Goal: Book appointment/travel/reservation

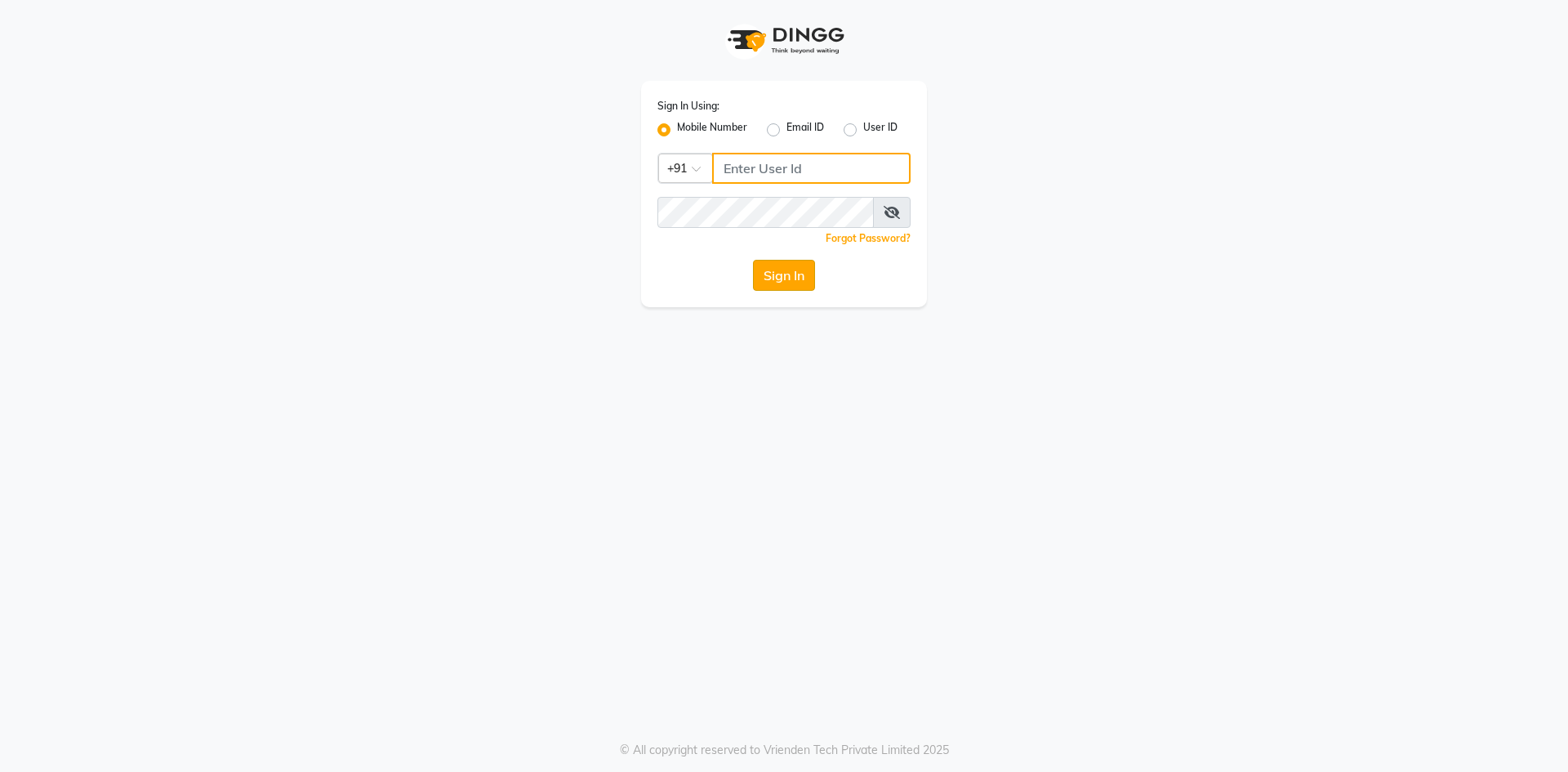
type input "6353215459"
click at [784, 261] on button "Sign In" at bounding box center [784, 275] width 62 height 31
click at [785, 261] on div "Sign In" at bounding box center [784, 275] width 253 height 31
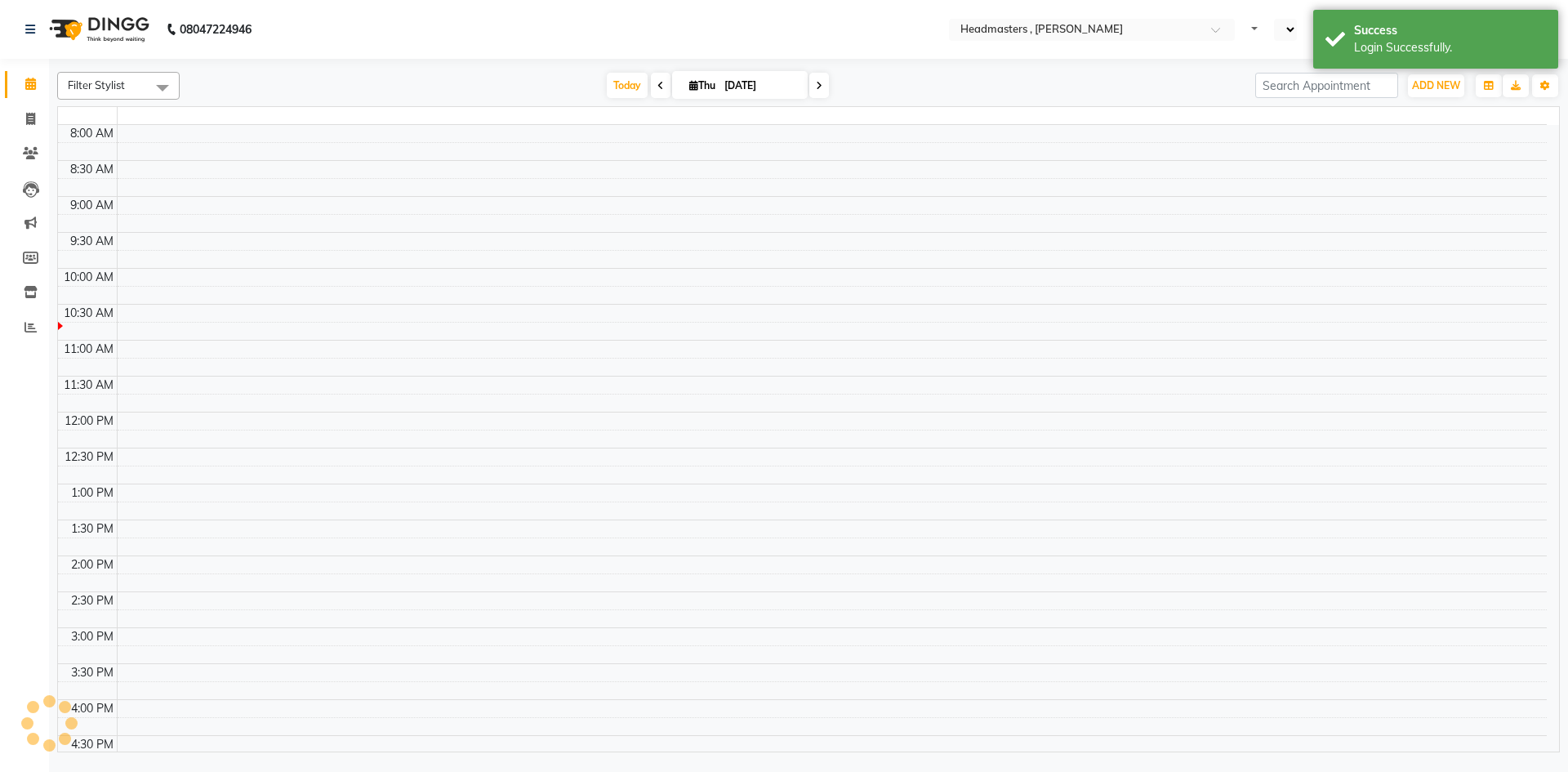
select select "en"
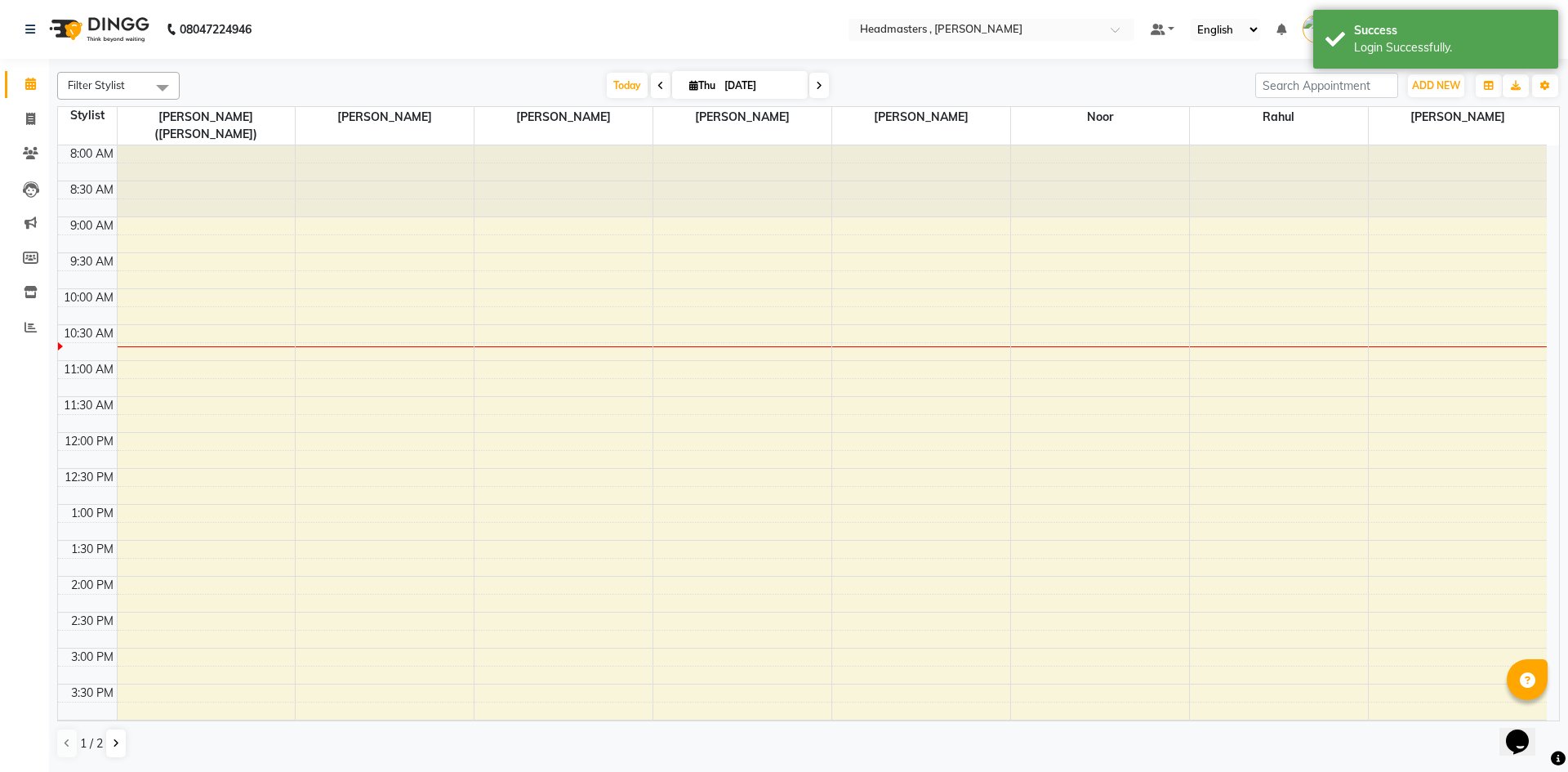
click at [328, 245] on div "8:00 AM 8:30 AM 9:00 AM 9:30 AM 10:00 AM 10:30 AM 11:00 AM 11:30 AM 12:00 PM 12…" at bounding box center [802, 612] width 1489 height 934
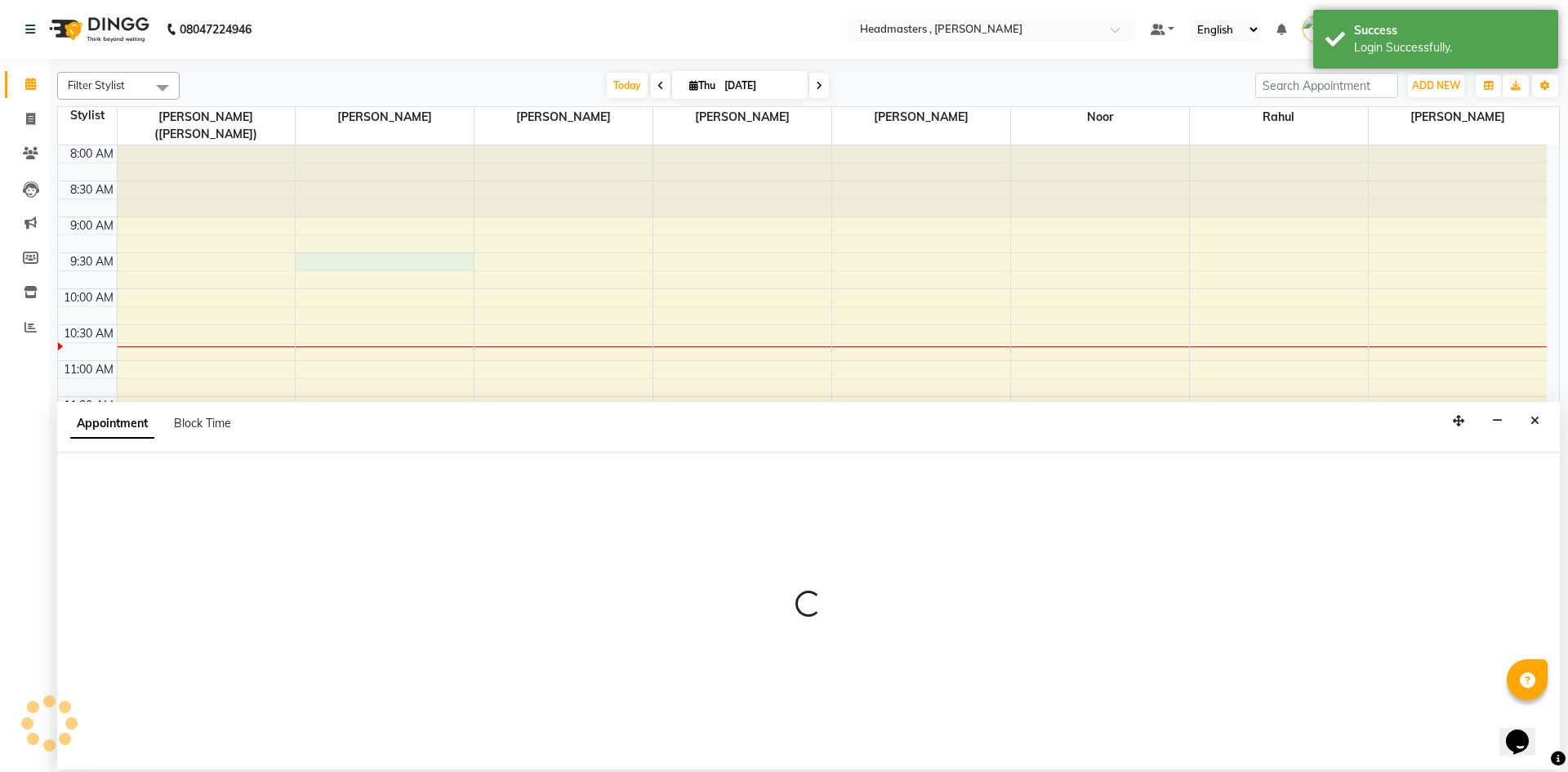
select select "85122"
select select "570"
select select "tentative"
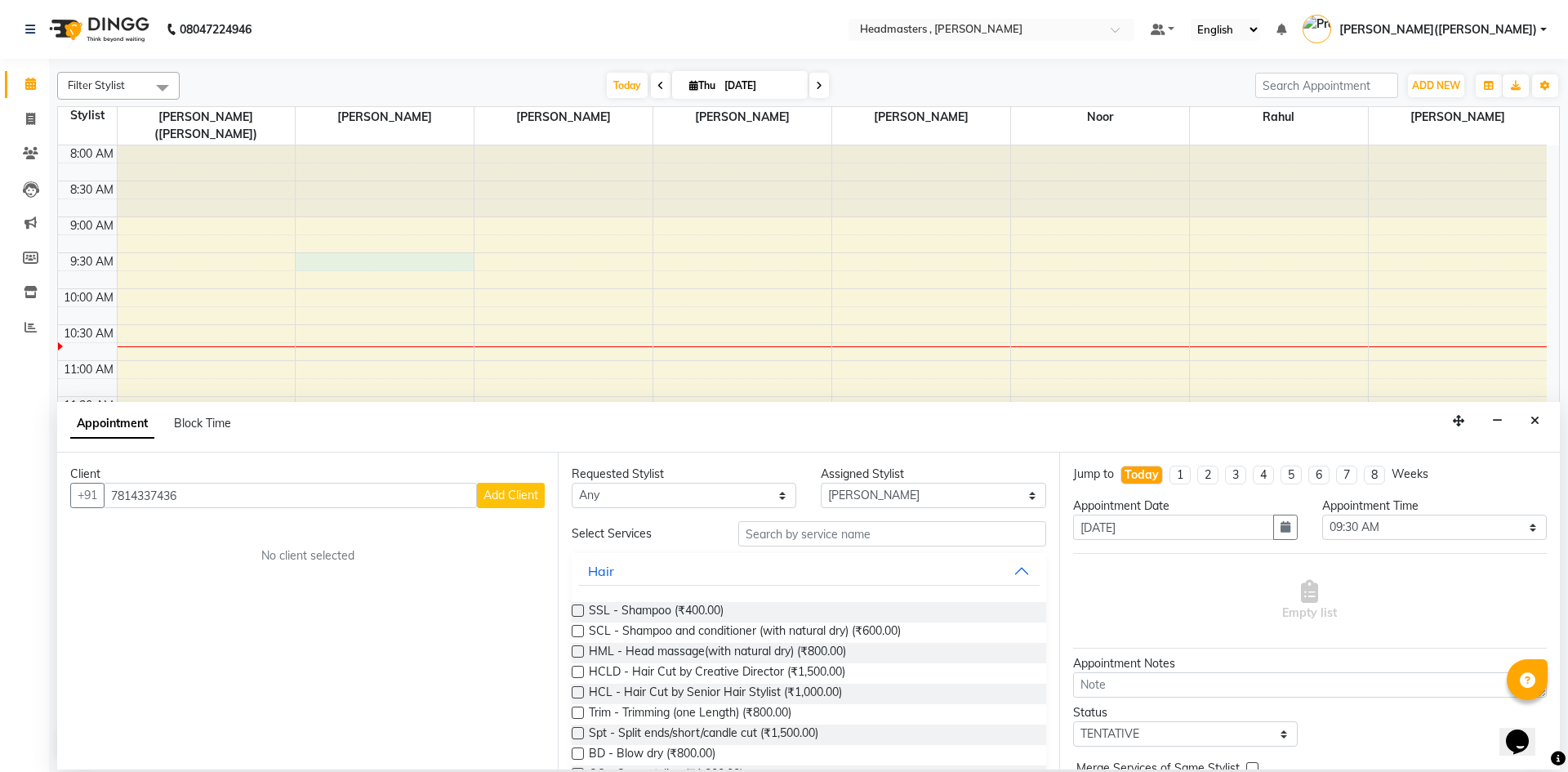
type input "7814337436"
click at [498, 502] on button "Add Client" at bounding box center [511, 495] width 68 height 25
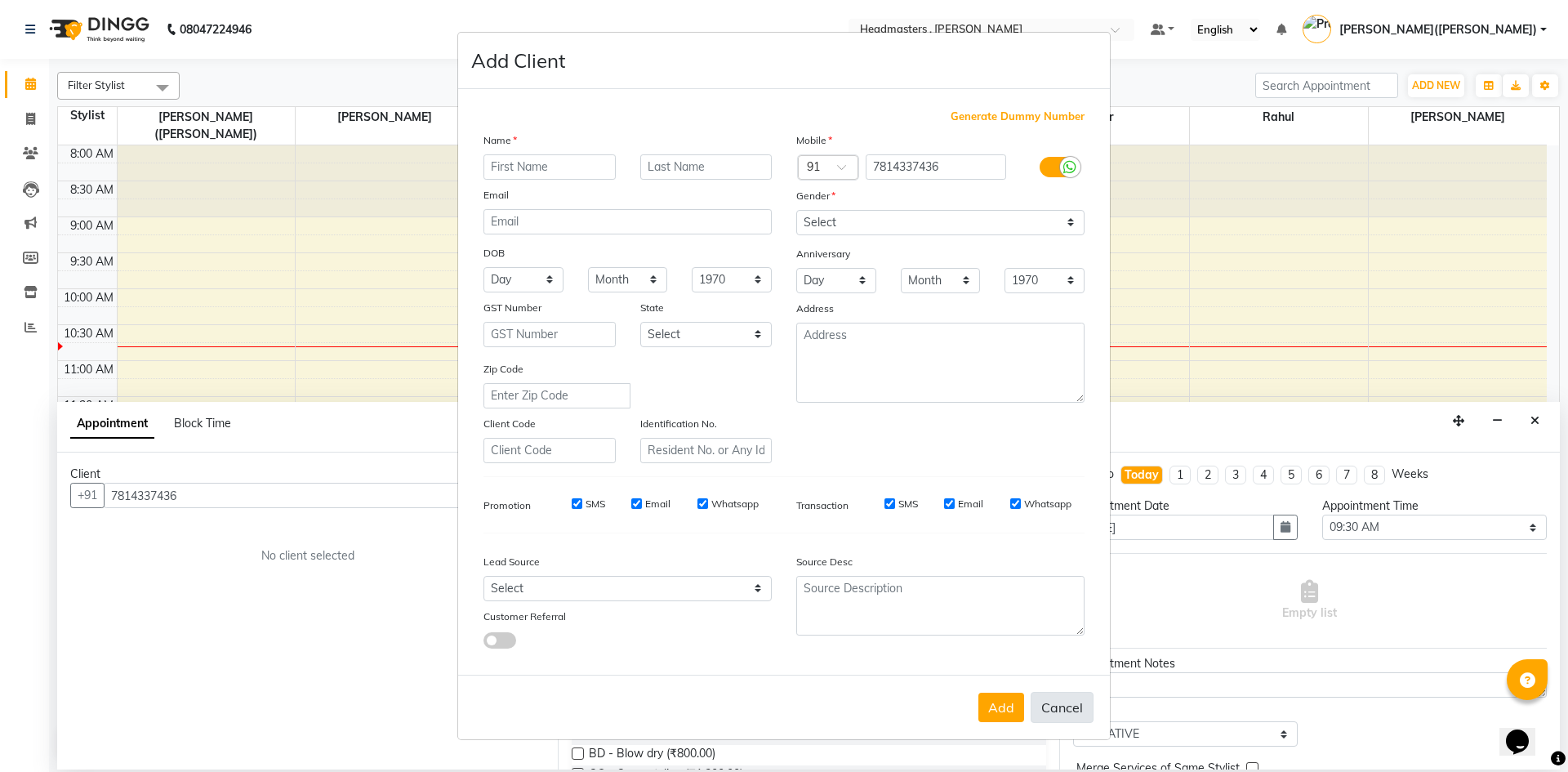
click at [1064, 697] on button "Cancel" at bounding box center [1061, 707] width 63 height 31
select select
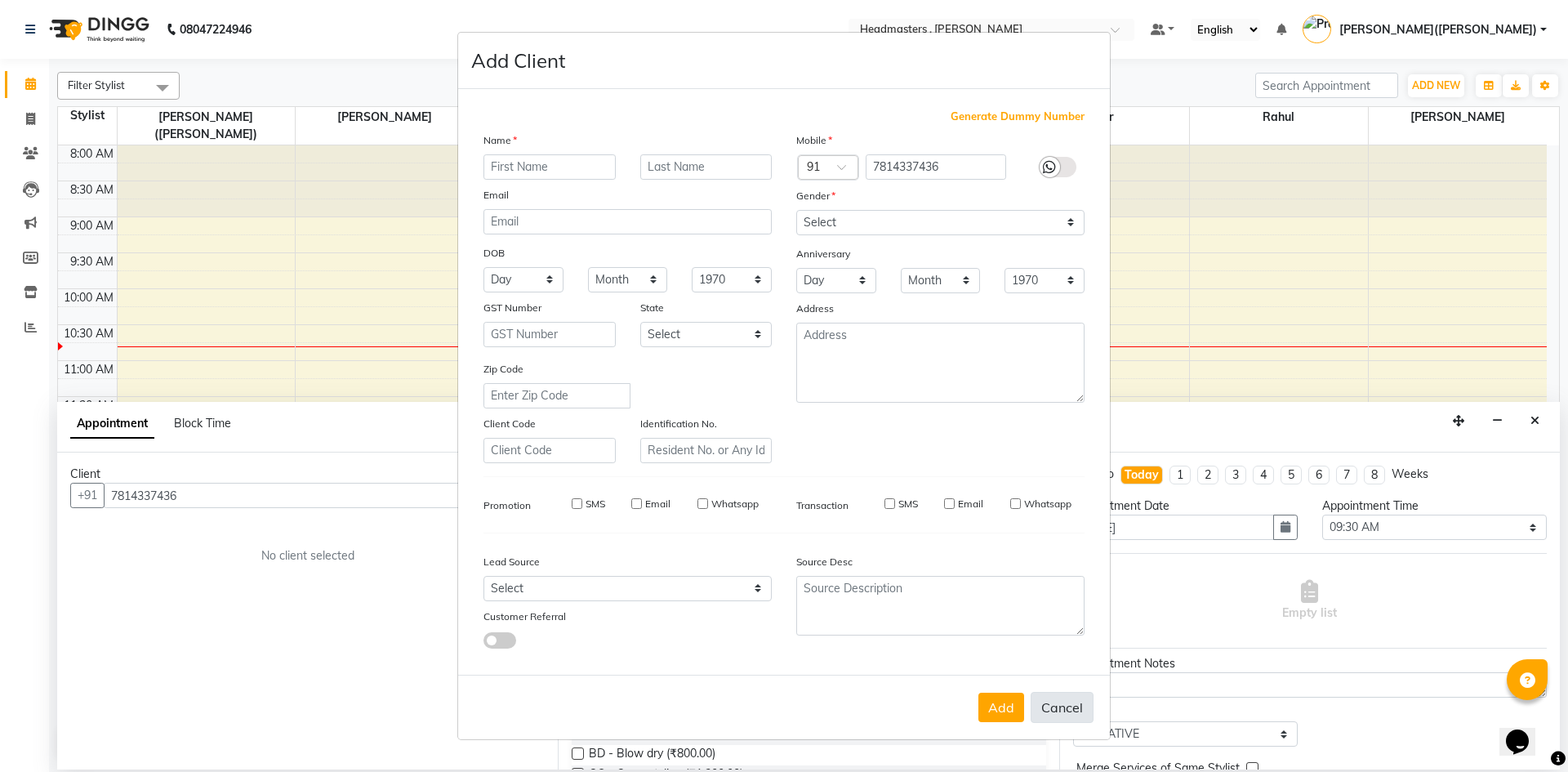
select select
checkbox input "false"
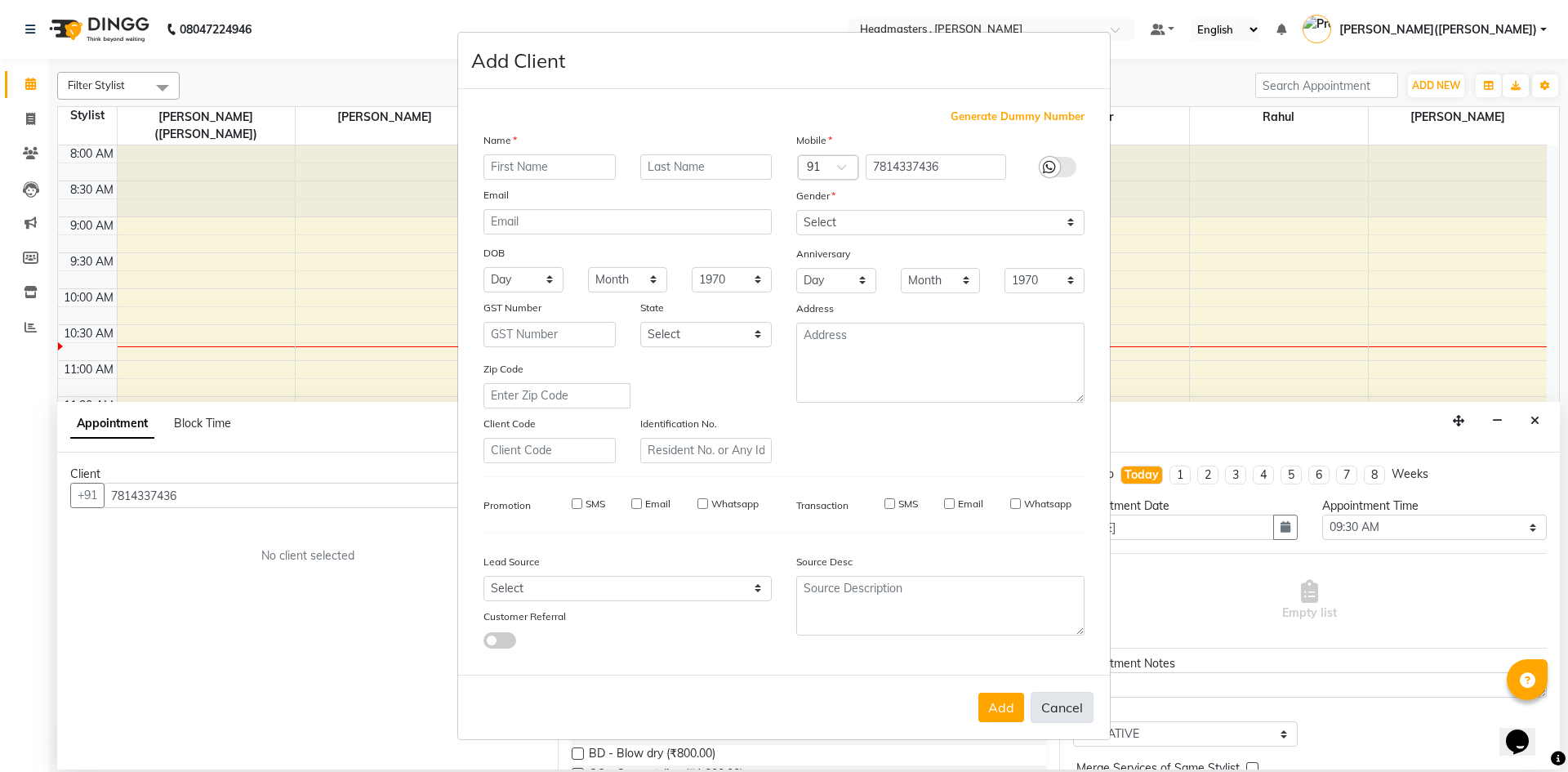
checkbox input "false"
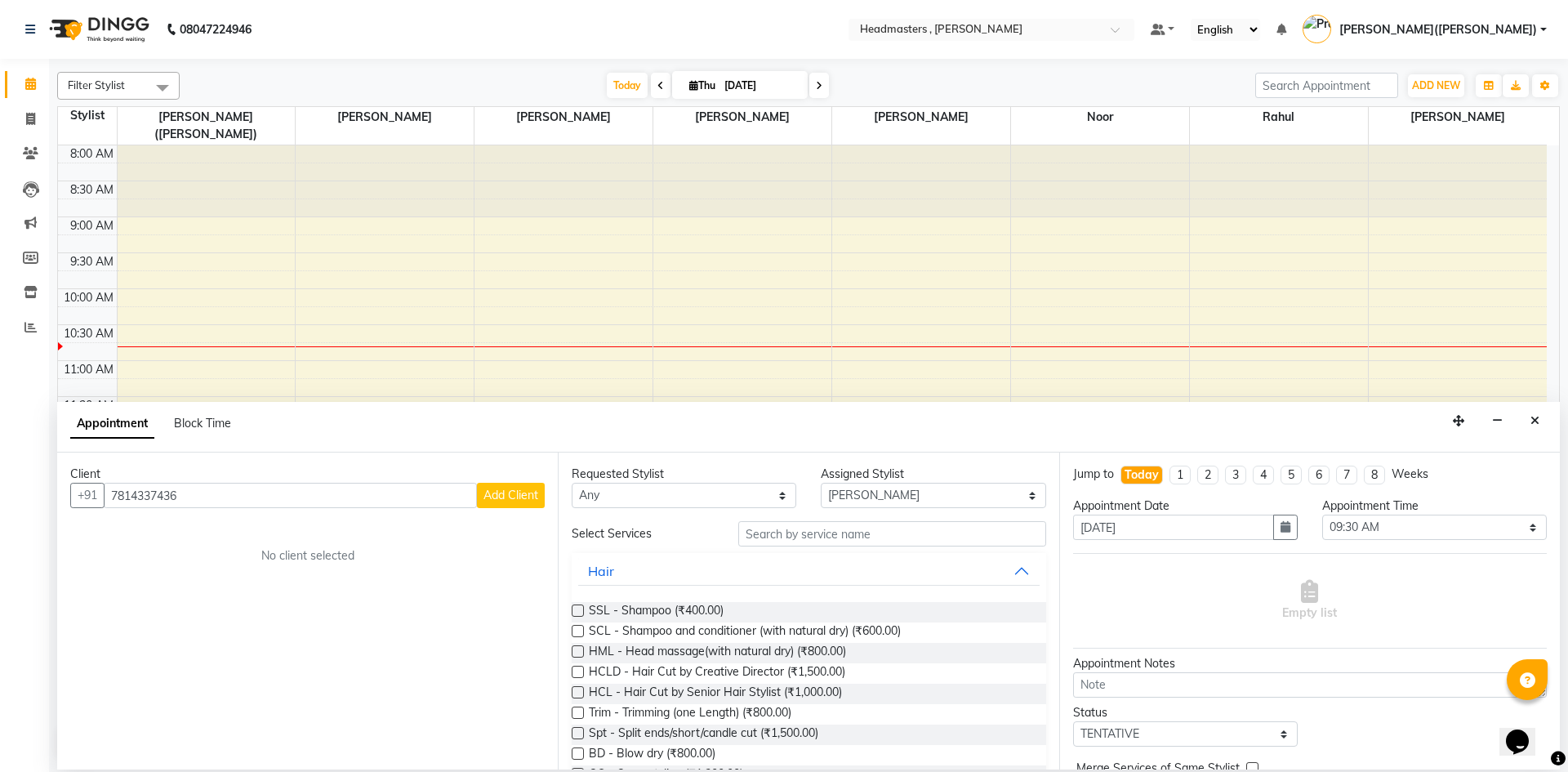
click at [1064, 690] on button "Cancel" at bounding box center [1061, 674] width 63 height 31
select select
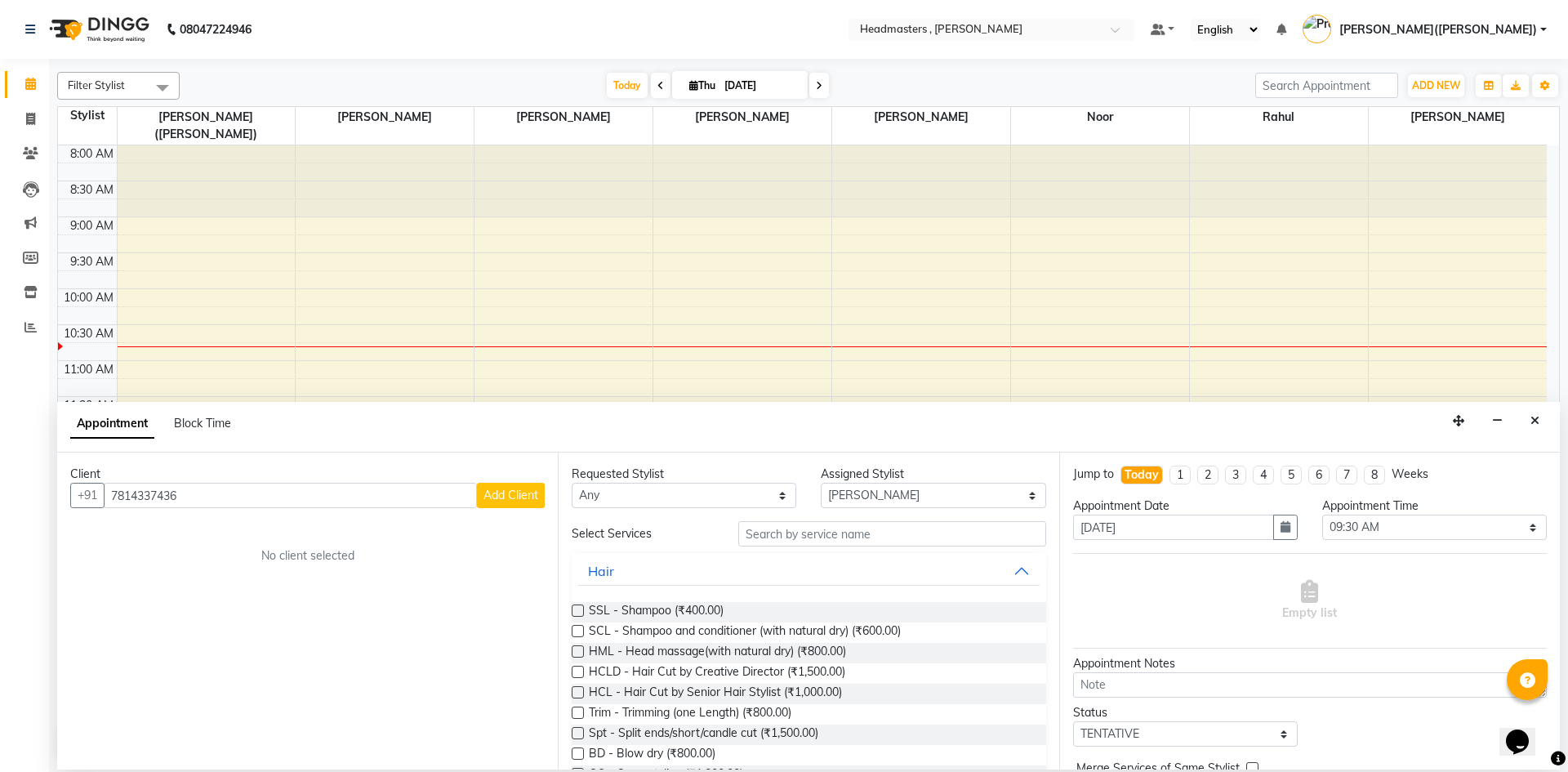
select select
checkbox input "false"
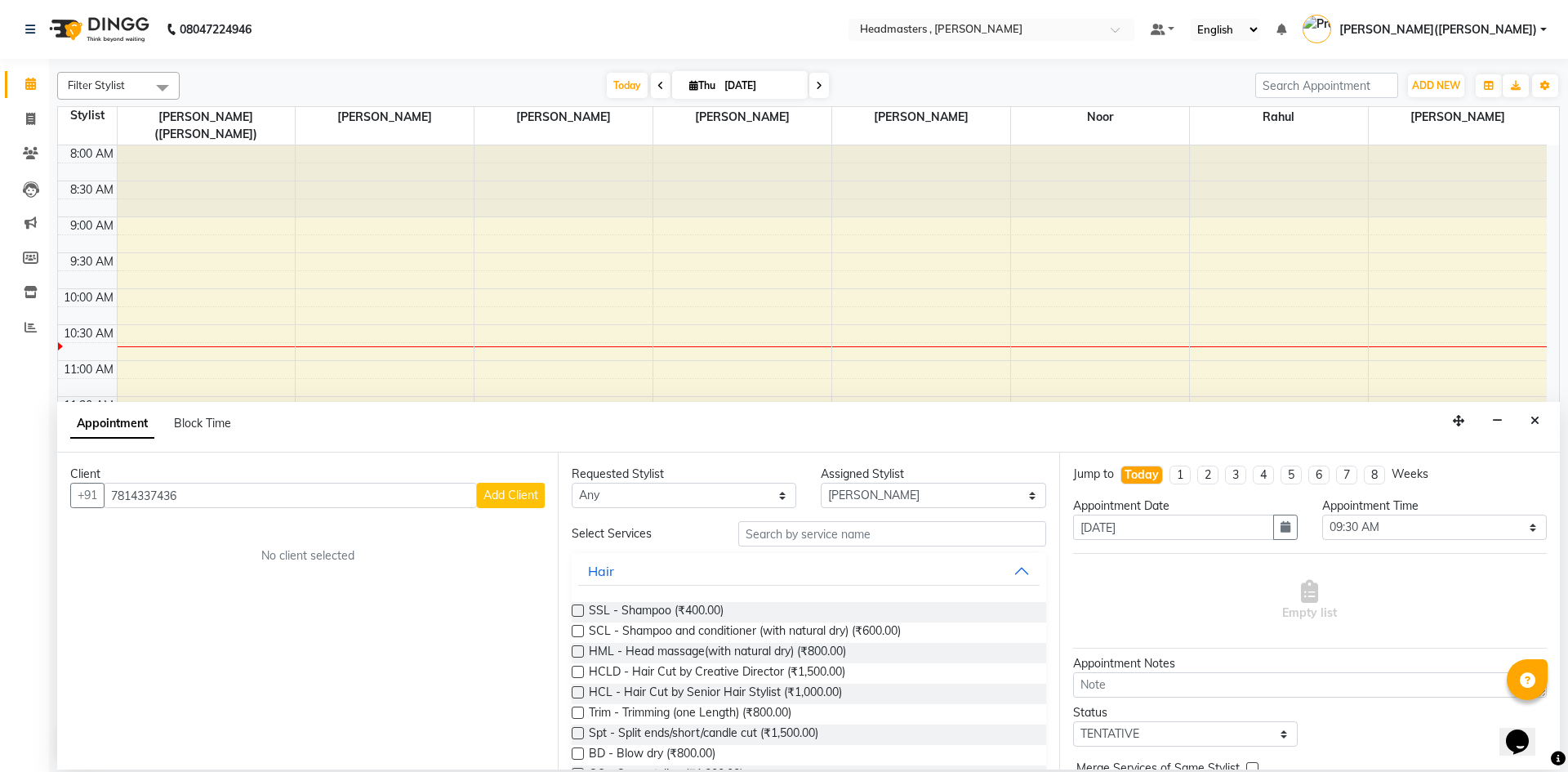
checkbox input "false"
click at [1542, 425] on button "Close" at bounding box center [1535, 421] width 23 height 25
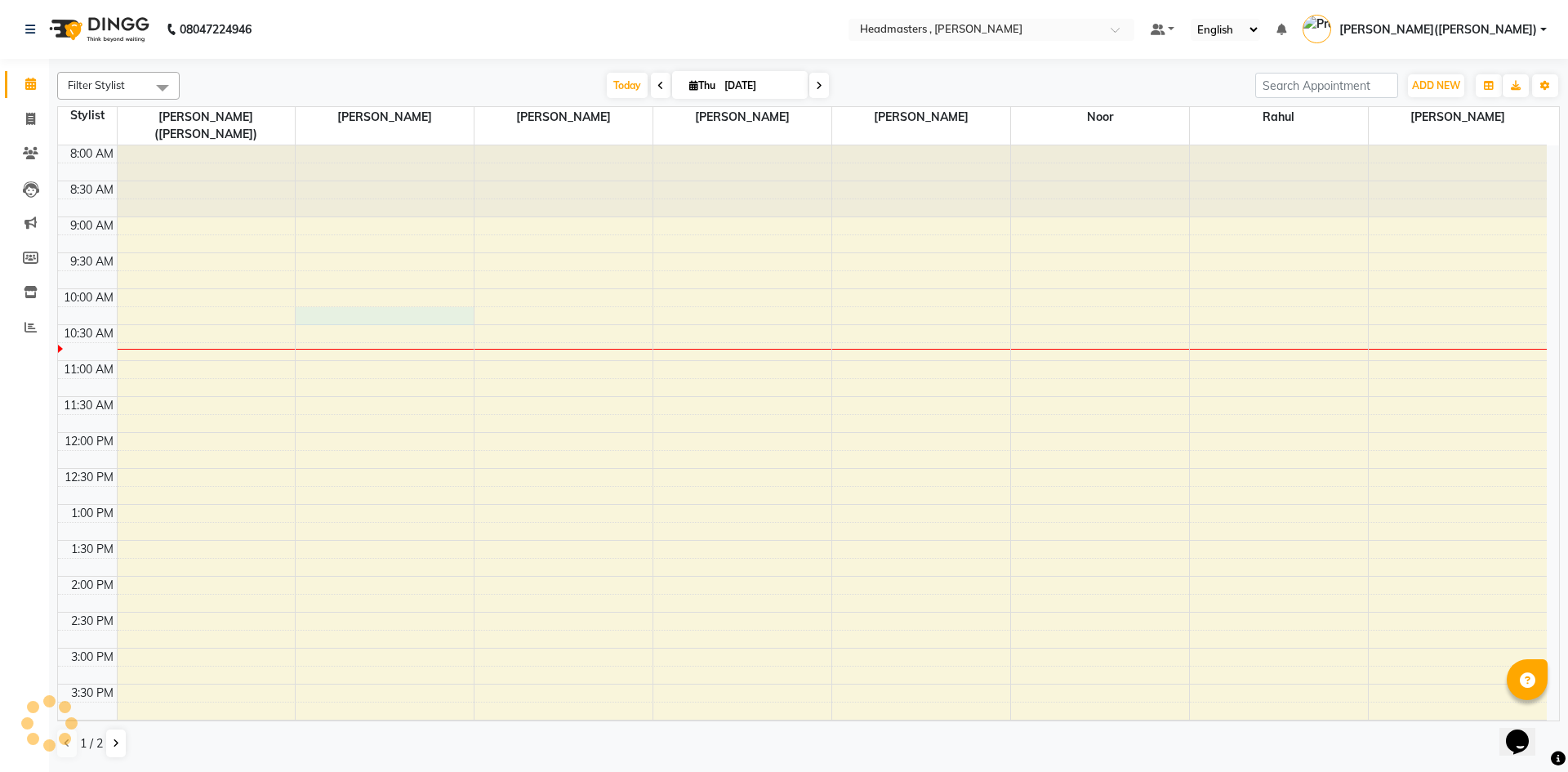
click at [310, 302] on div "8:00 AM 8:30 AM 9:00 AM 9:30 AM 10:00 AM 10:30 AM 11:00 AM 11:30 AM 12:00 PM 12…" at bounding box center [802, 612] width 1489 height 934
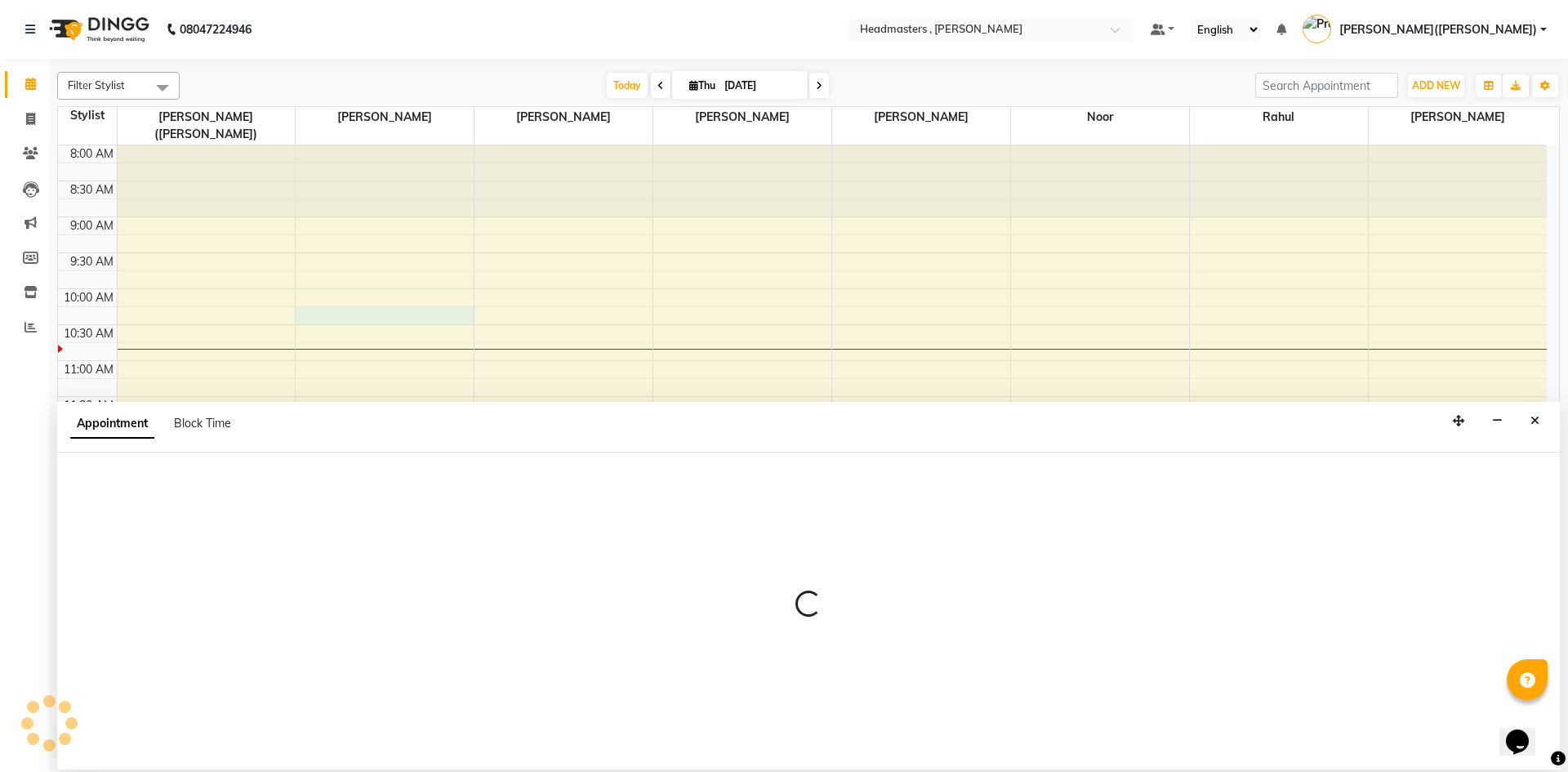
select select "85122"
select select "615"
select select "tentative"
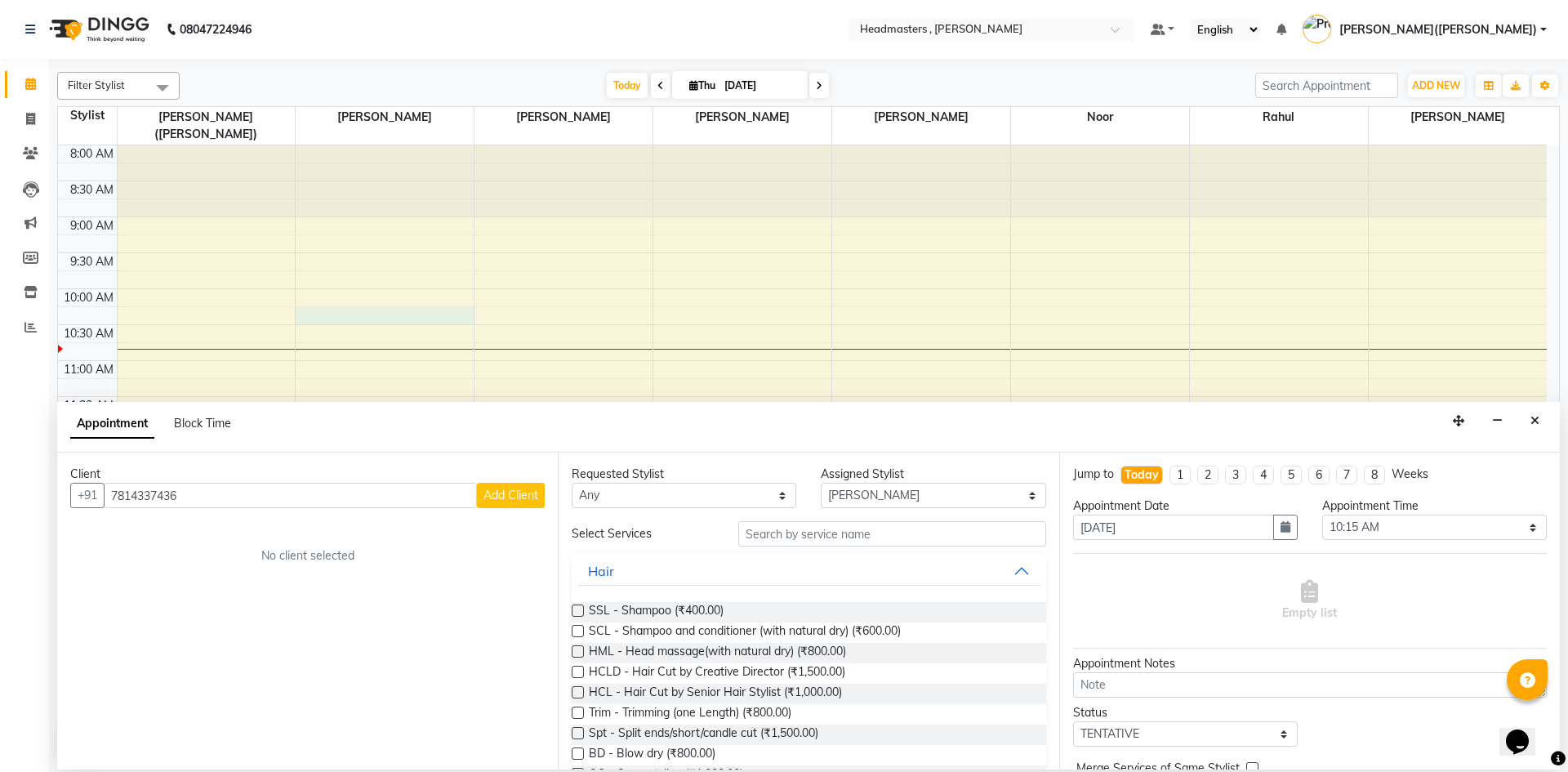
type input "7814337436"
click at [506, 492] on span "Add Client" at bounding box center [511, 495] width 55 height 15
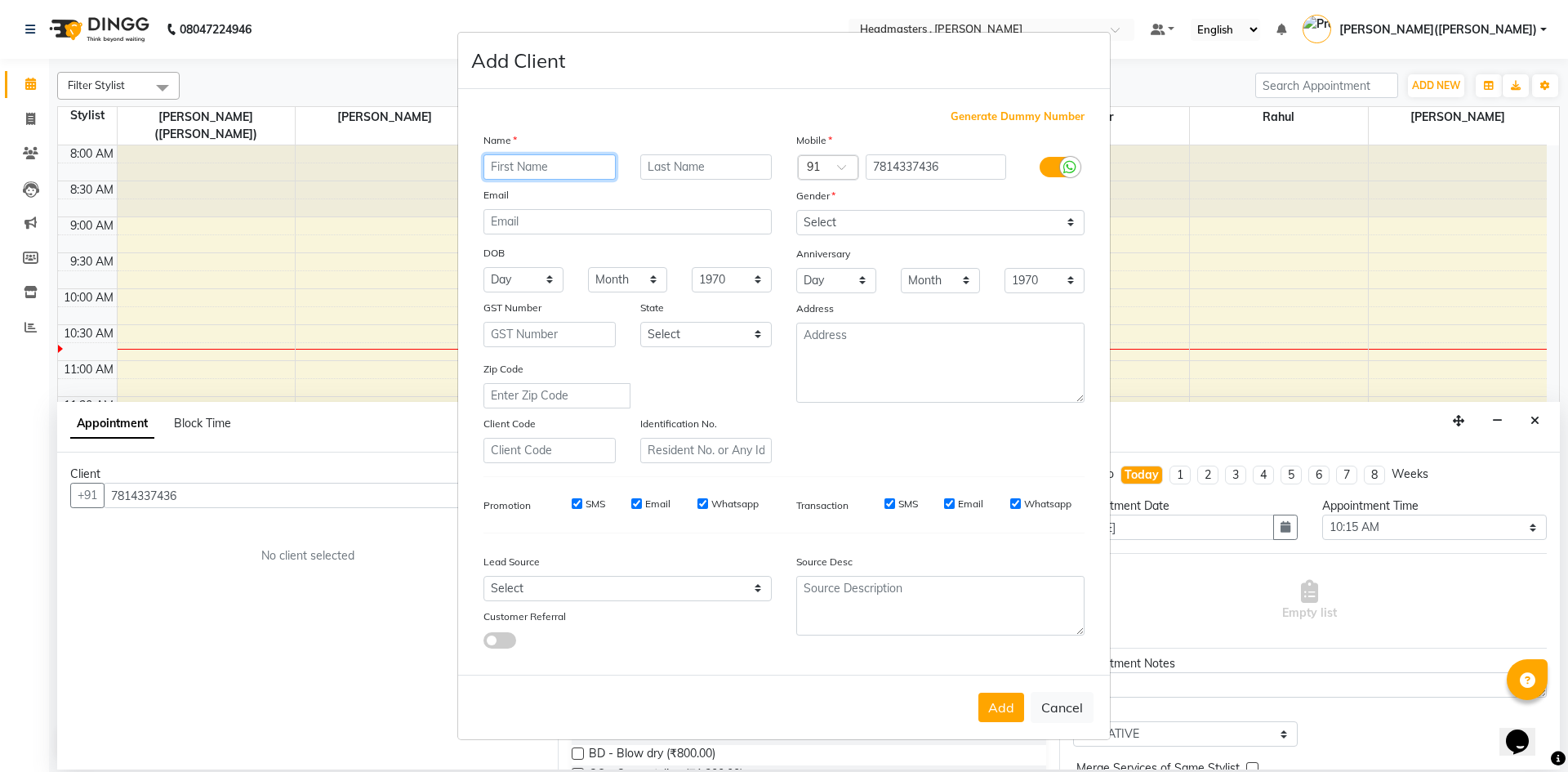
click at [524, 164] on input "text" at bounding box center [549, 167] width 133 height 25
type input "[PERSON_NAME]"
click at [1062, 218] on select "Select [DEMOGRAPHIC_DATA] [DEMOGRAPHIC_DATA] Other Prefer Not To Say" at bounding box center [940, 223] width 289 height 25
select select "[DEMOGRAPHIC_DATA]"
click at [796, 210] on select "Select [DEMOGRAPHIC_DATA] [DEMOGRAPHIC_DATA] Other Prefer Not To Say" at bounding box center [940, 223] width 289 height 25
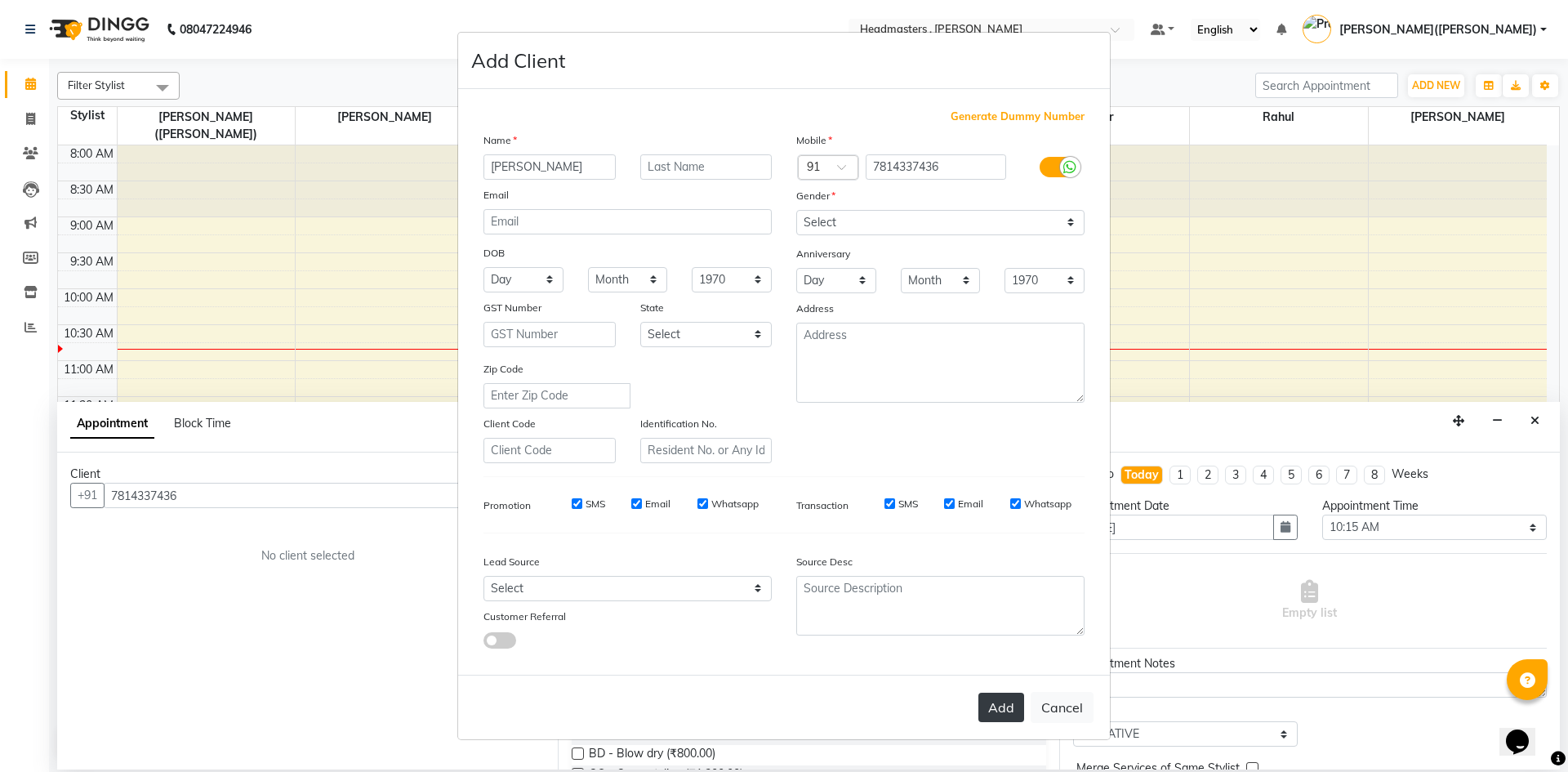
click at [1011, 707] on button "Add" at bounding box center [1001, 707] width 46 height 29
select select
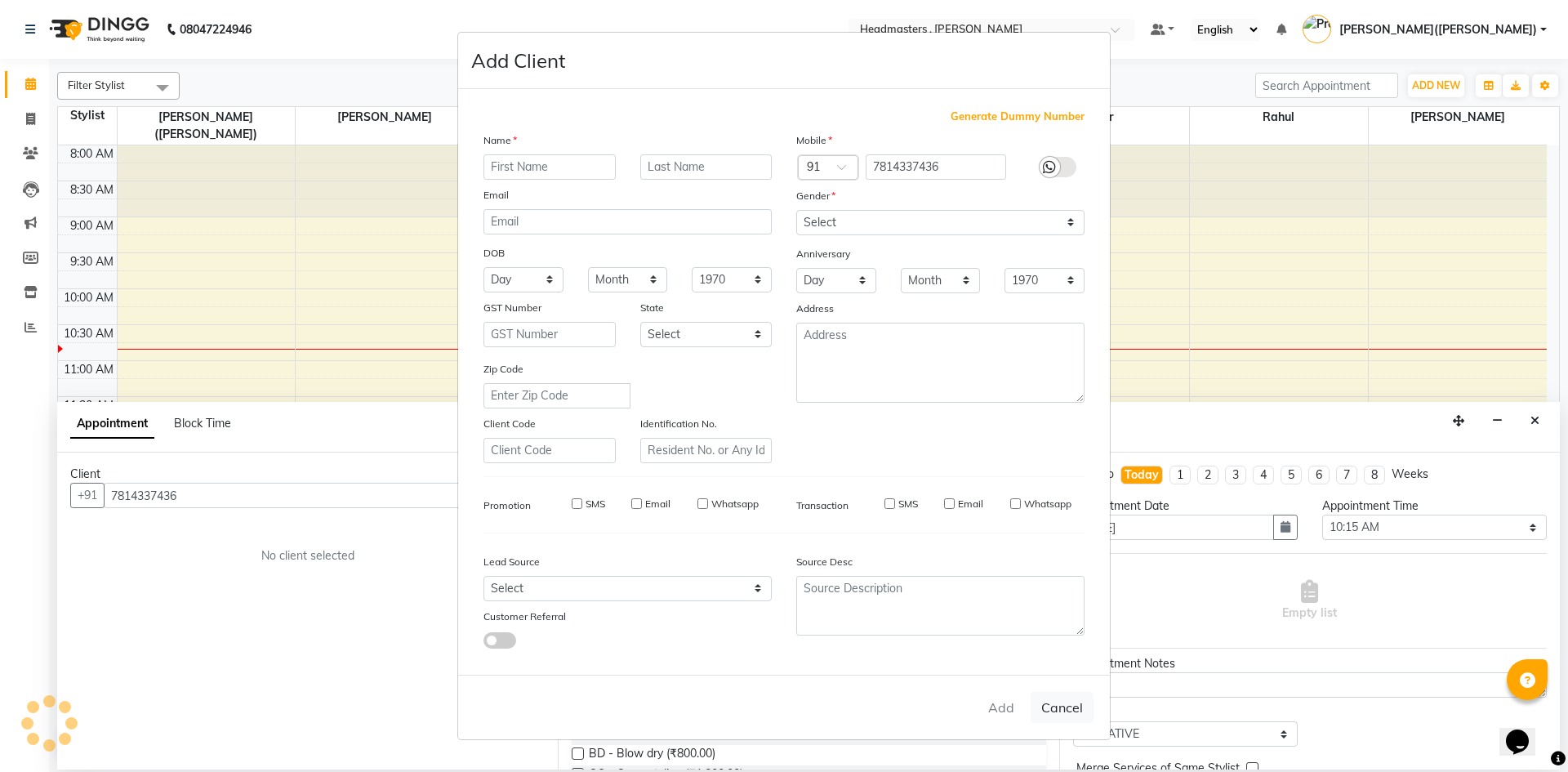
select select
checkbox input "false"
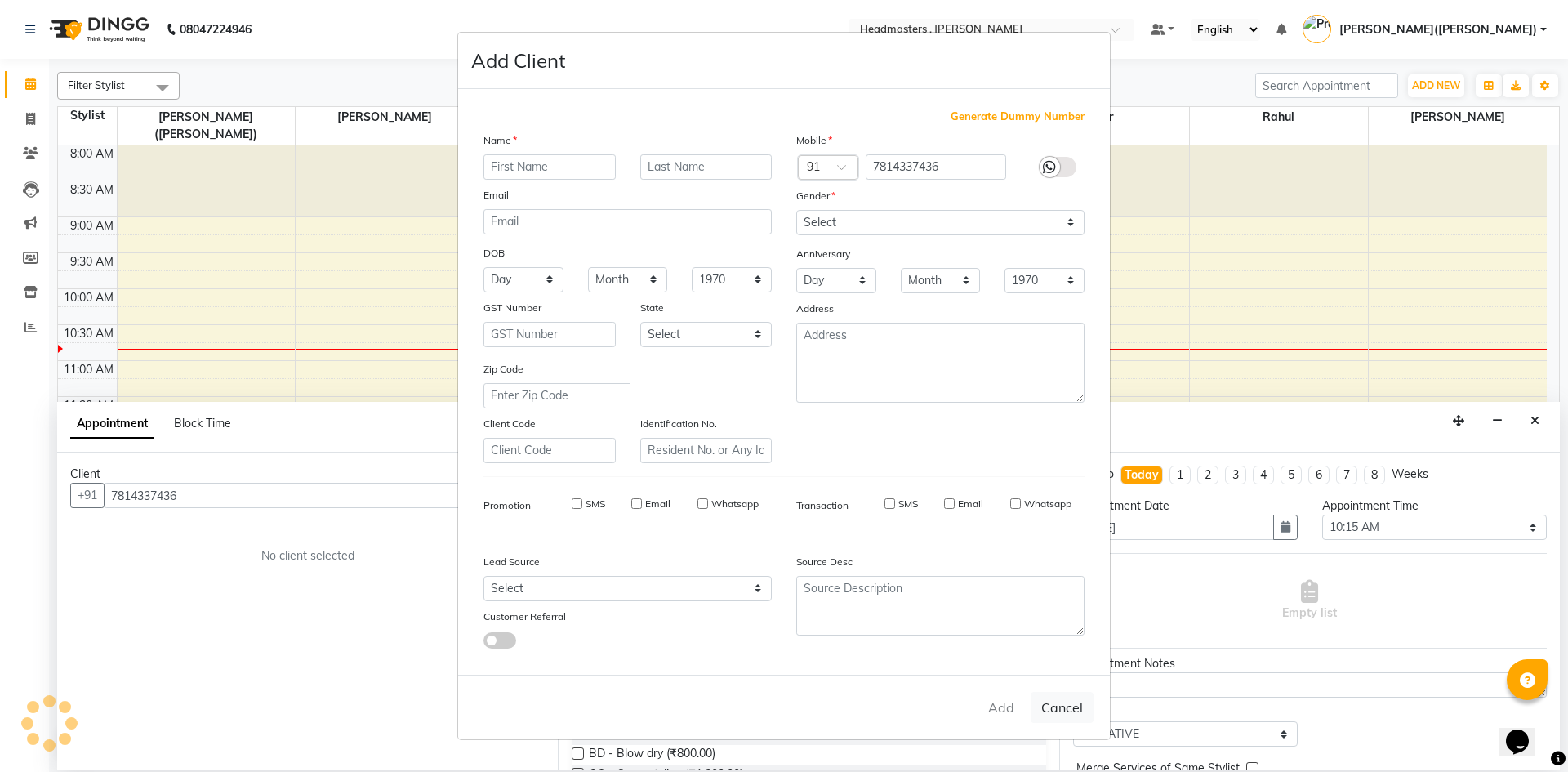
checkbox input "false"
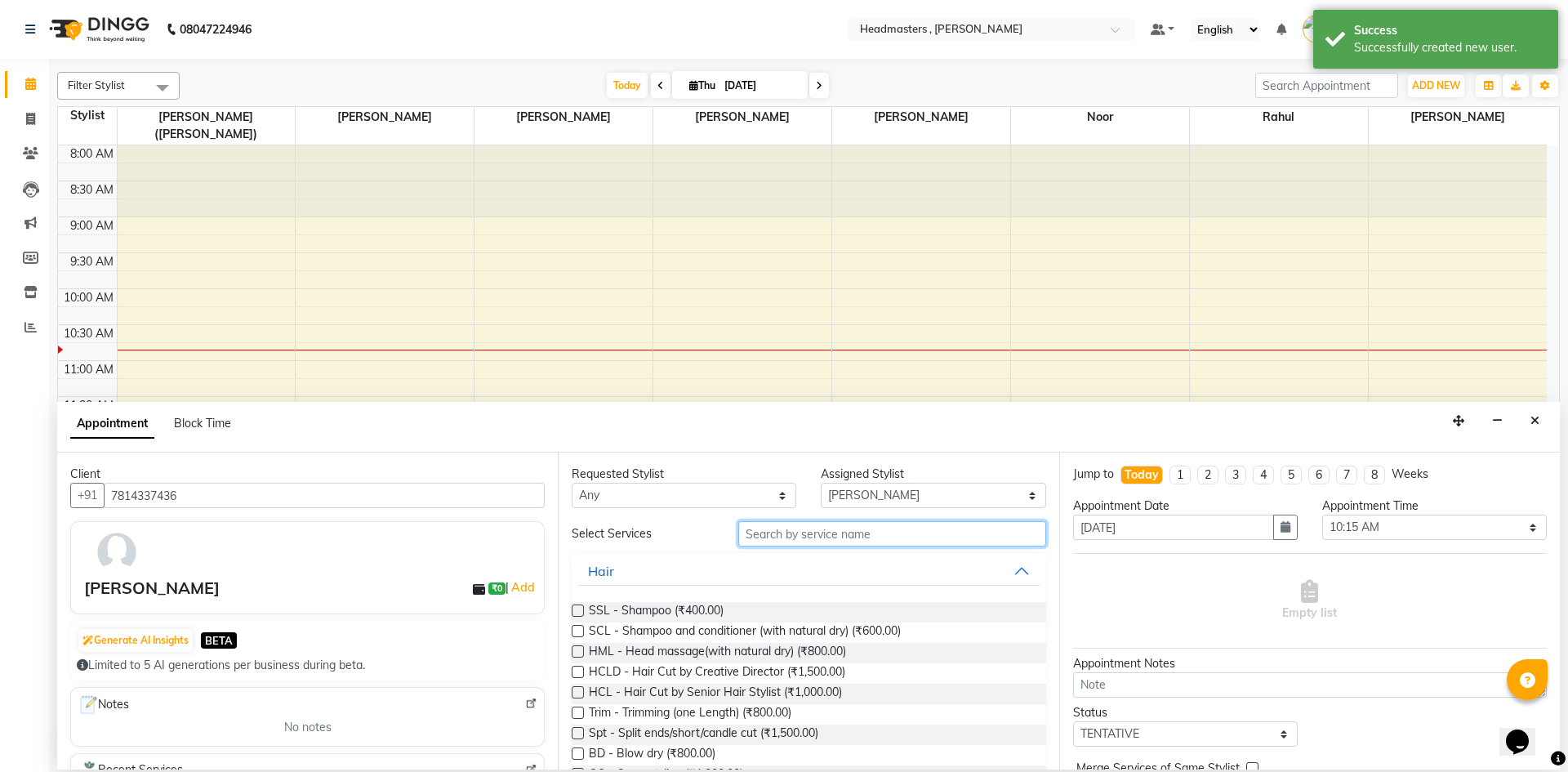
click at [800, 546] on input "text" at bounding box center [892, 533] width 308 height 25
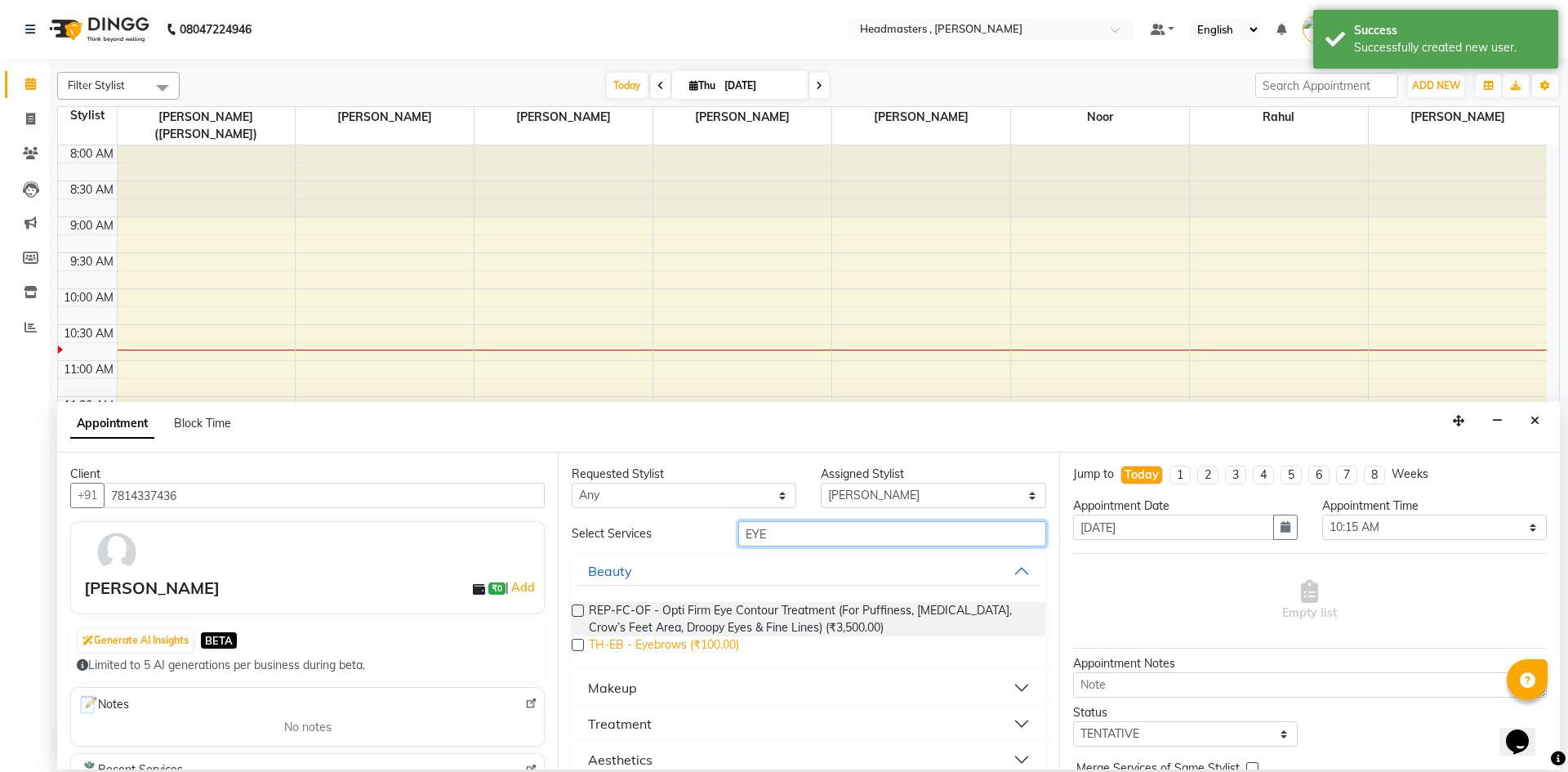
type input "EYE"
click at [676, 640] on span "TH-EB - Eyebrows (₹100.00)" at bounding box center [664, 646] width 150 height 20
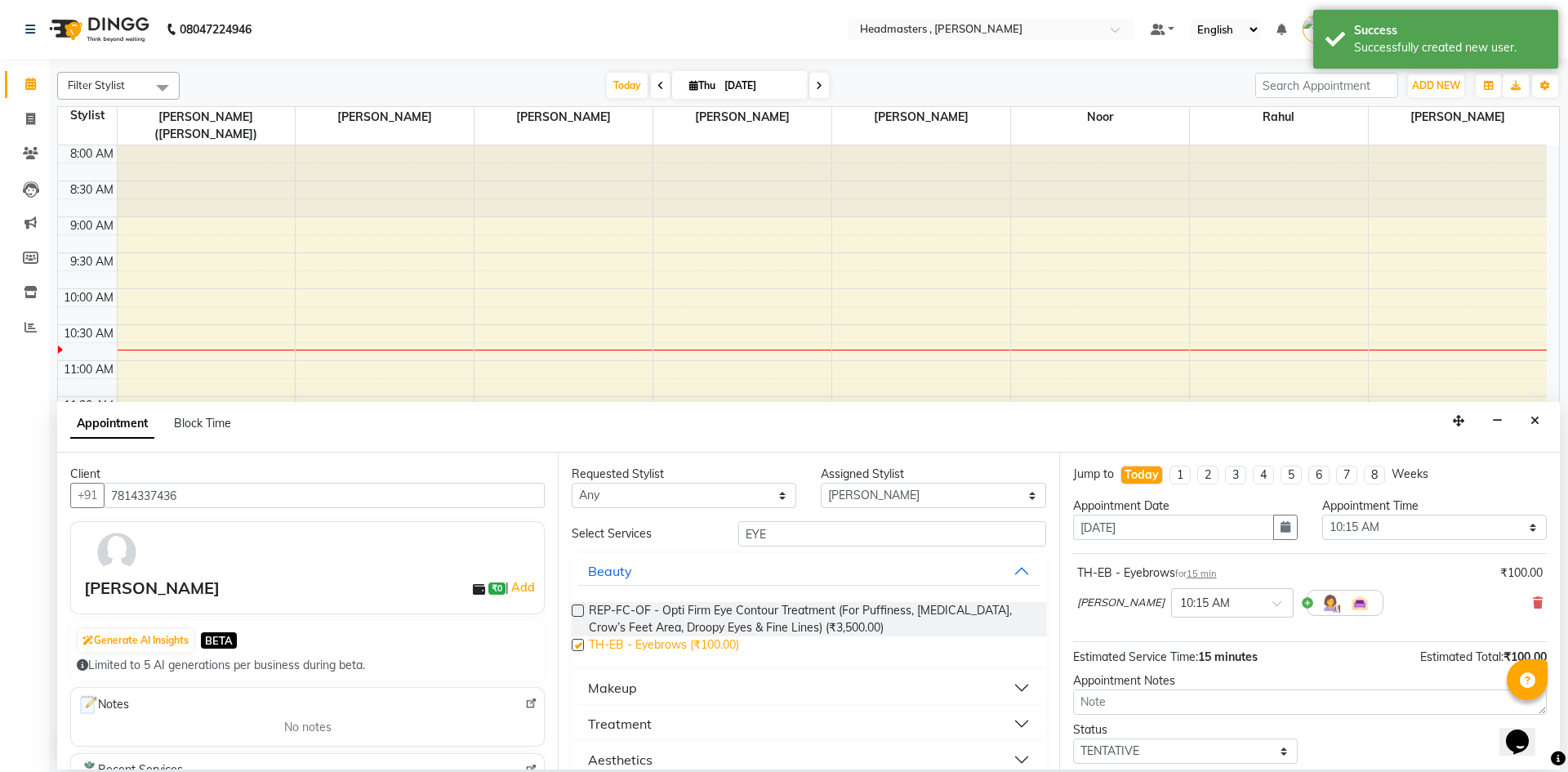
checkbox input "false"
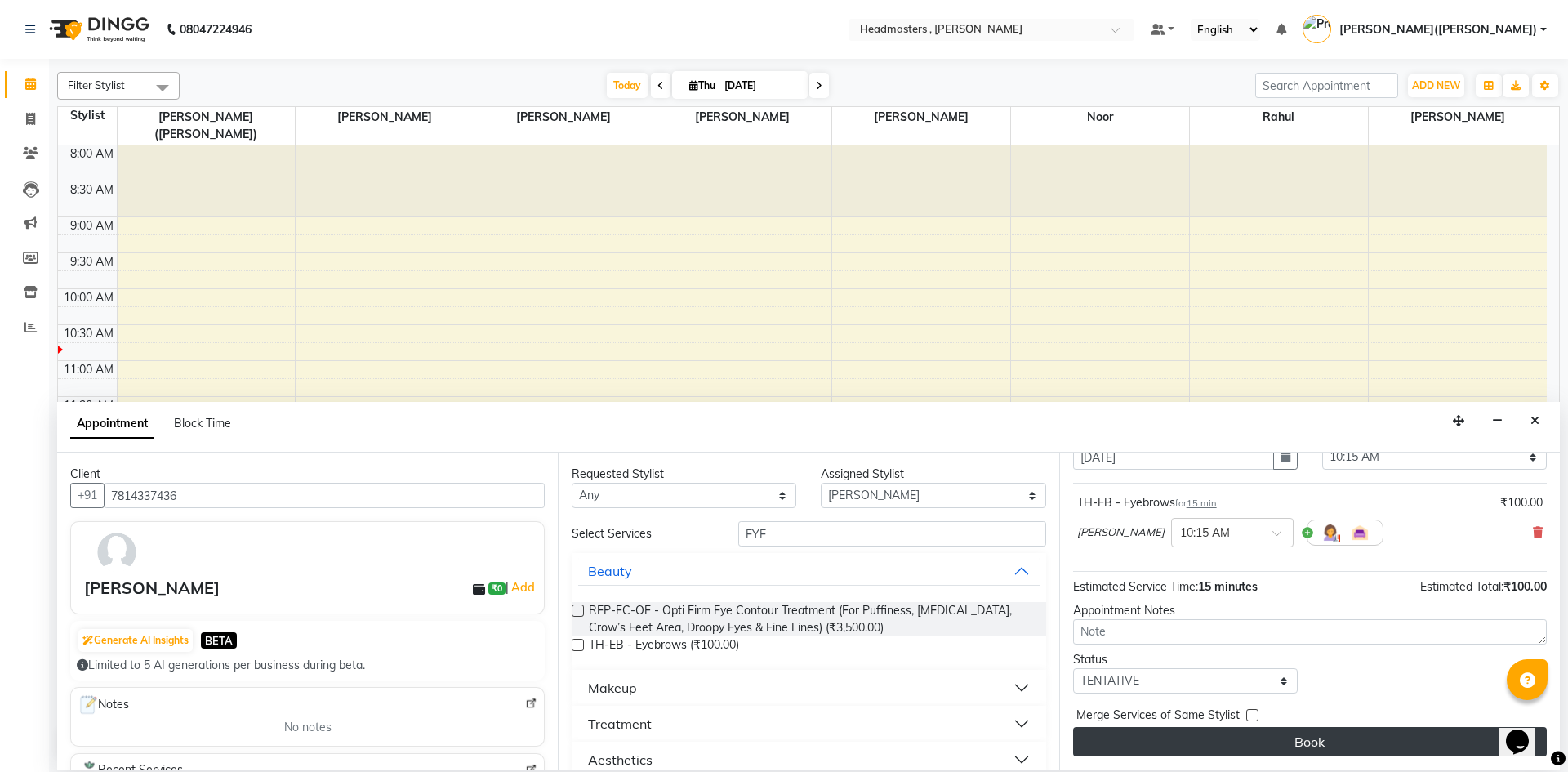
click at [1353, 749] on button "Book" at bounding box center [1310, 741] width 474 height 29
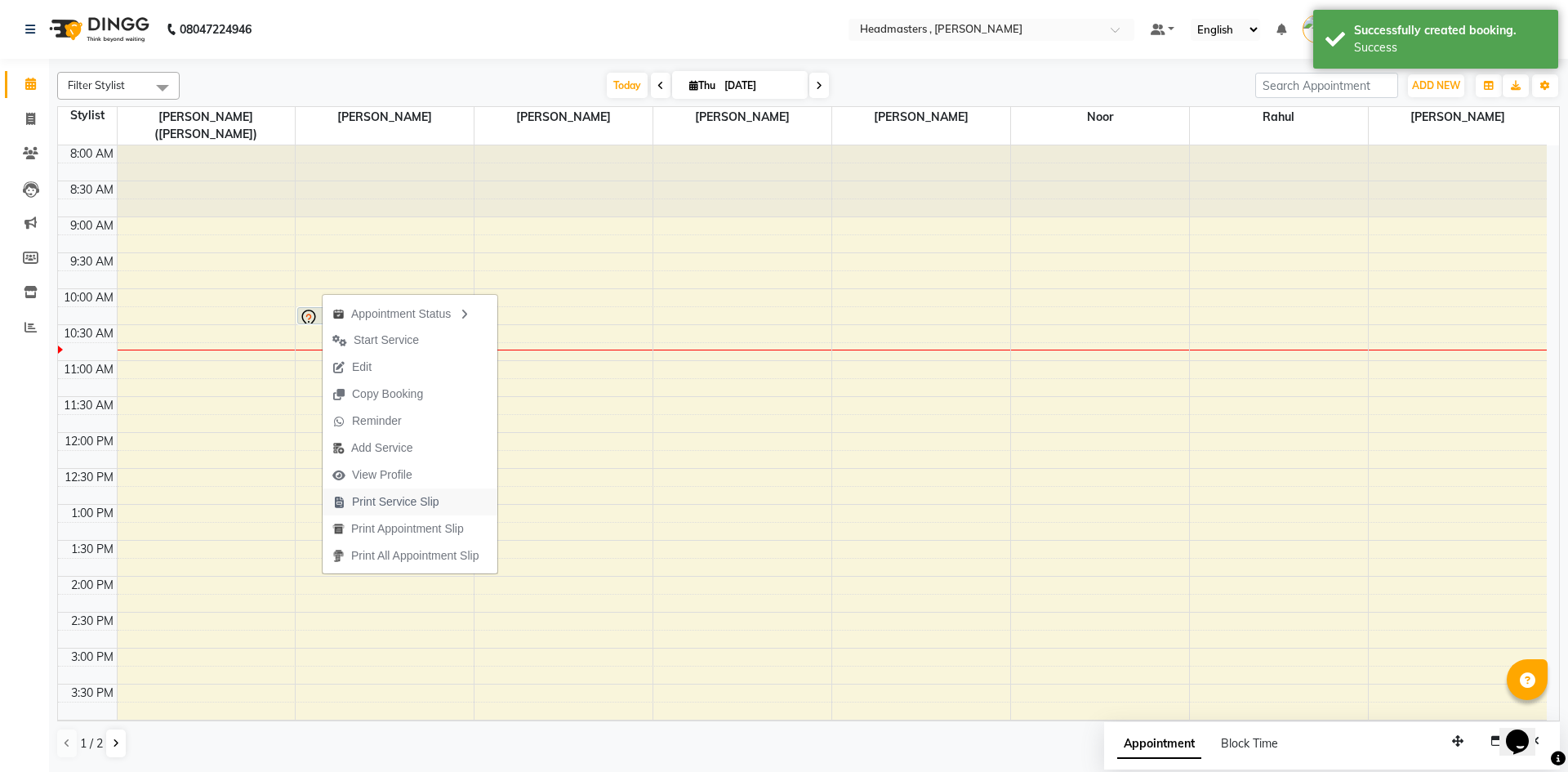
click at [400, 496] on span "Print Service Slip" at bounding box center [396, 502] width 88 height 18
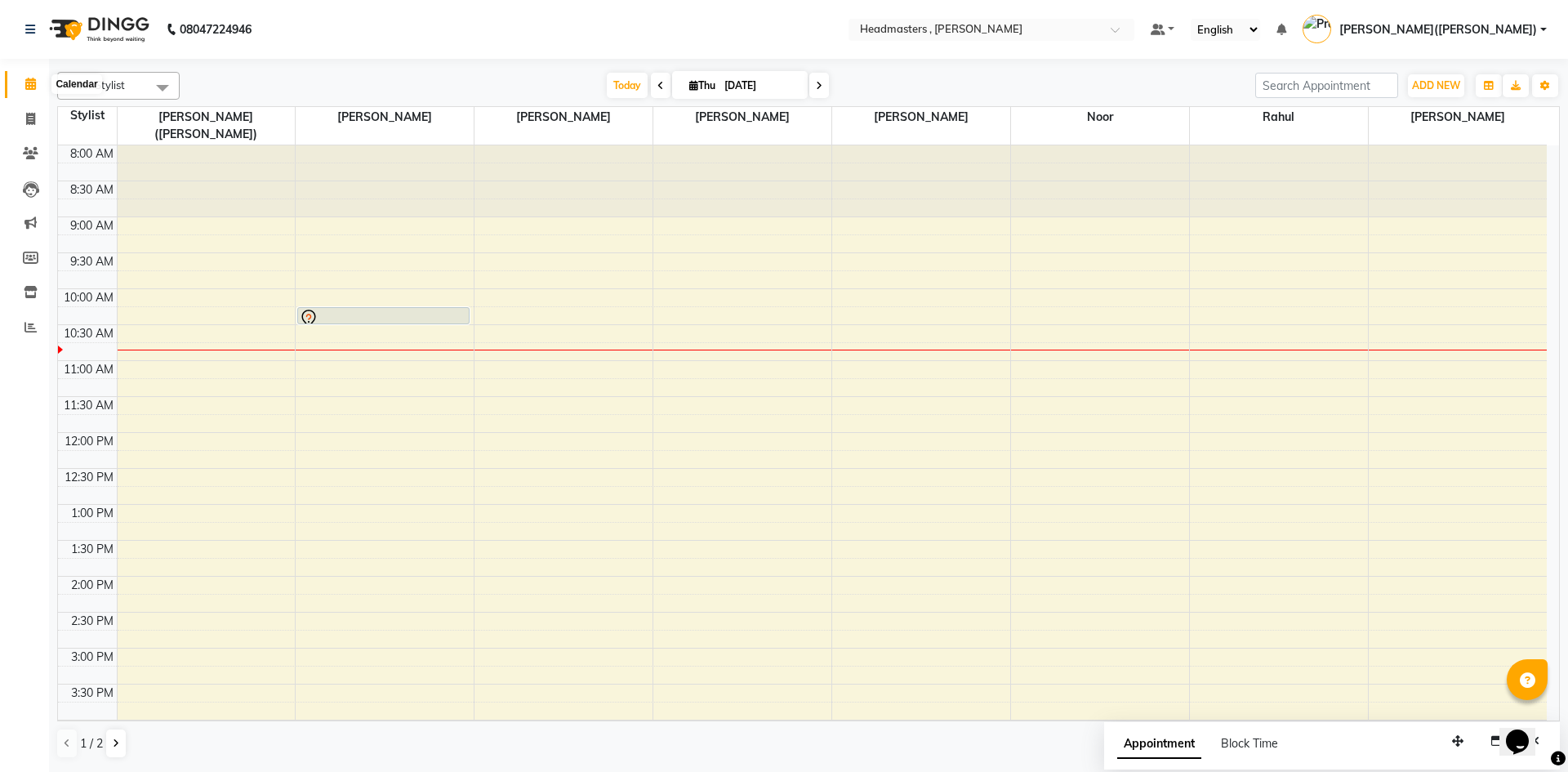
click at [28, 76] on span at bounding box center [31, 84] width 28 height 19
